Goal: Feedback & Contribution: Leave review/rating

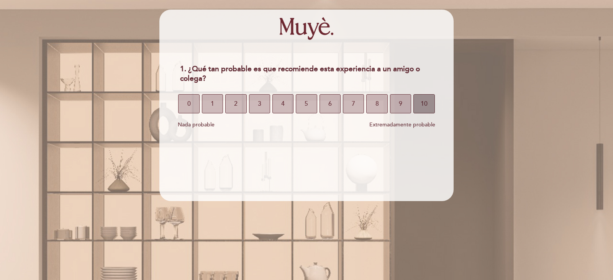
click at [426, 102] on span "10" at bounding box center [423, 103] width 7 height 21
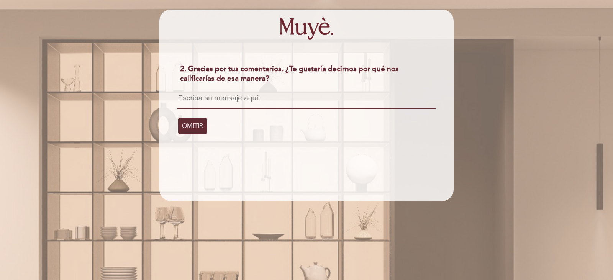
click at [193, 96] on textarea at bounding box center [306, 101] width 258 height 15
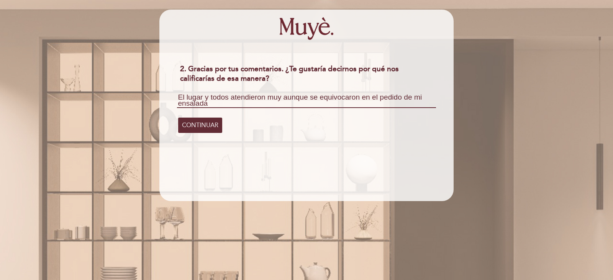
click at [281, 98] on textarea "El lugar y todos atendieron muy aunque se equivocaron en el pedido de mi ensala…" at bounding box center [306, 101] width 258 height 14
type textarea "El lugar y todos atendieron muy amablemente aunque se equivocaron en el pedido …"
click at [209, 123] on span "CONTINUAR" at bounding box center [200, 124] width 36 height 21
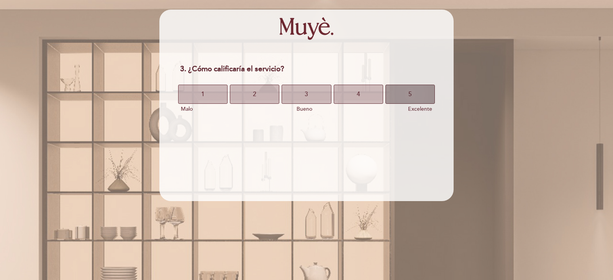
click at [418, 94] on button "5" at bounding box center [409, 94] width 49 height 19
click at [410, 97] on span "5" at bounding box center [409, 93] width 3 height 21
drag, startPoint x: 388, startPoint y: 189, endPoint x: 446, endPoint y: 194, distance: 58.4
click at [392, 189] on section "5. ¿Cómo calificaría la comida? 1. Malo 3. Bueno 5. Excelente 1 2 3 4 5 Malo Bu…" at bounding box center [306, 105] width 294 height 191
click at [419, 98] on button "5" at bounding box center [409, 94] width 49 height 19
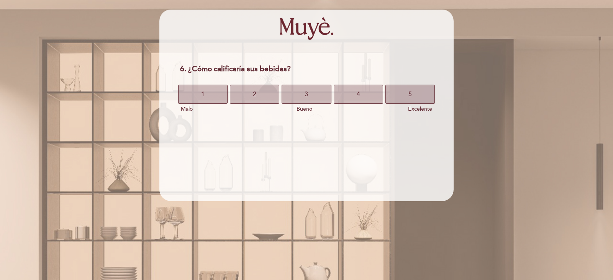
click at [520, 63] on div "6. ¿Cómo calificaría sus bebidas? 1. Malo 3. Bueno 5. Excelente 1 2 3 4 5 Malo …" at bounding box center [306, 140] width 613 height 280
drag, startPoint x: 422, startPoint y: 24, endPoint x: 612, endPoint y: 173, distance: 242.4
click at [612, 173] on div "6. ¿Cómo calificaría sus bebidas? 1. Malo 3. Bueno 5. Excelente 1 2 3 4 5 Malo …" at bounding box center [306, 140] width 613 height 280
drag, startPoint x: 464, startPoint y: 271, endPoint x: 320, endPoint y: 264, distance: 144.9
click at [386, 269] on div "6. ¿Cómo calificaría sus bebidas? 1. Malo 3. Bueno 5. Excelente 1 2 3 4 5 Malo …" at bounding box center [306, 140] width 613 height 280
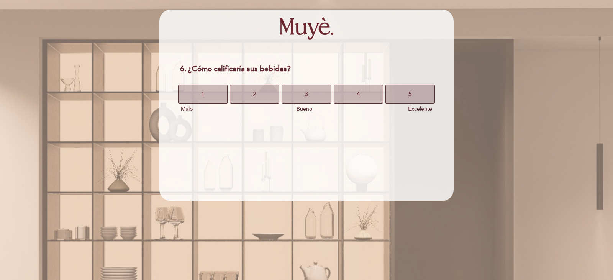
click at [318, 264] on div "6. ¿Cómo calificaría sus bebidas? 1. Malo 3. Bueno 5. Excelente 1 2 3 4 5 Malo …" at bounding box center [306, 140] width 613 height 280
drag, startPoint x: 490, startPoint y: 183, endPoint x: 504, endPoint y: 147, distance: 39.1
click at [490, 180] on div "6. ¿Cómo calificaría sus bebidas? 1. Malo 3. Bueno 5. Excelente 1 2 3 4 5 Malo …" at bounding box center [306, 140] width 613 height 280
